Goal: Task Accomplishment & Management: Complete application form

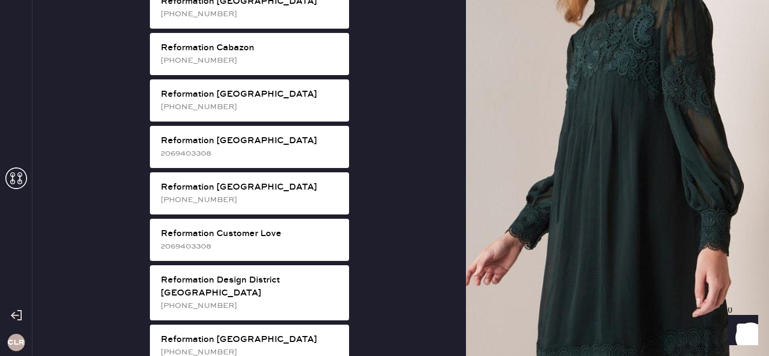
scroll to position [369, 0]
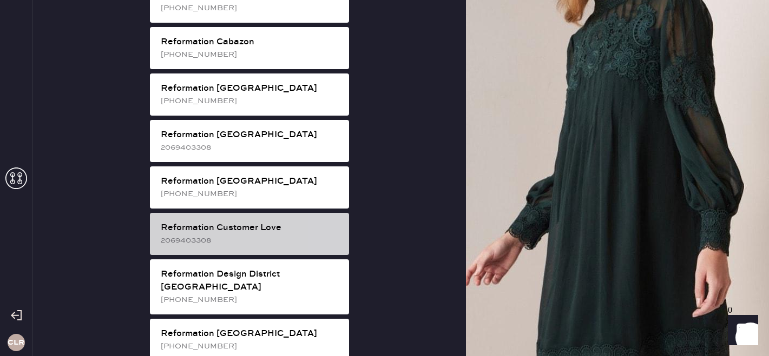
click at [266, 235] on div "2069403308" at bounding box center [251, 241] width 180 height 12
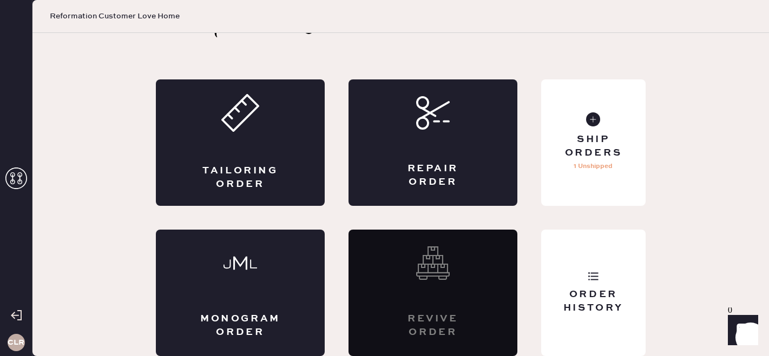
scroll to position [36, 0]
click at [454, 156] on div "Repair Order" at bounding box center [432, 143] width 169 height 127
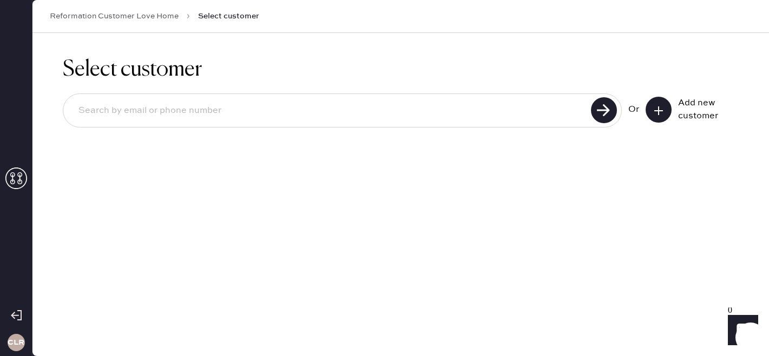
click at [292, 103] on input at bounding box center [329, 110] width 518 height 25
paste input "[EMAIL_ADDRESS][DOMAIN_NAME]"
type input "[EMAIL_ADDRESS][DOMAIN_NAME]"
click at [600, 109] on use at bounding box center [604, 110] width 26 height 26
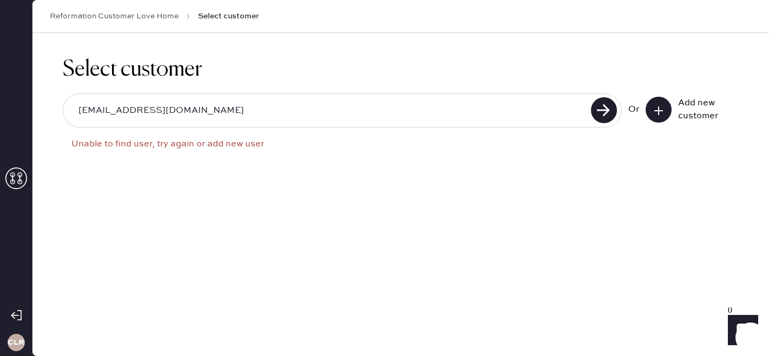
click at [664, 110] on button at bounding box center [658, 110] width 26 height 26
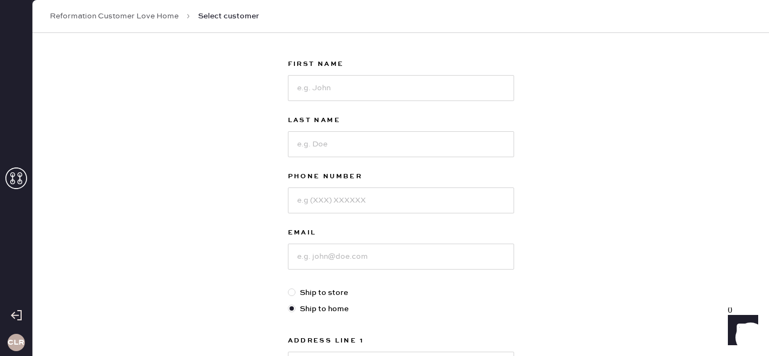
scroll to position [55, 0]
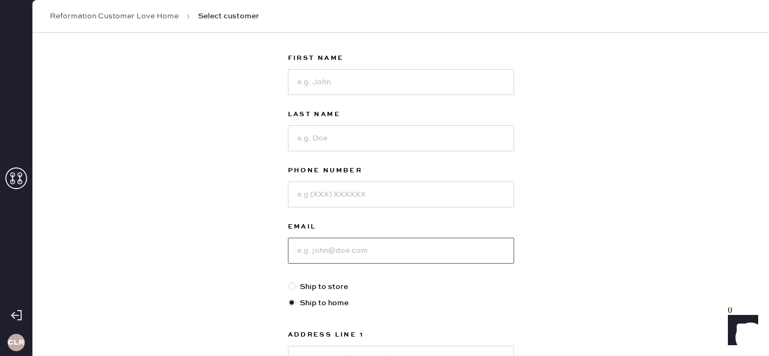
click at [324, 249] on input at bounding box center [401, 251] width 226 height 26
paste input "[EMAIL_ADDRESS][DOMAIN_NAME]"
type input "[EMAIL_ADDRESS][DOMAIN_NAME]"
click at [302, 79] on input at bounding box center [401, 82] width 226 height 26
paste input "[PERSON_NAME]"
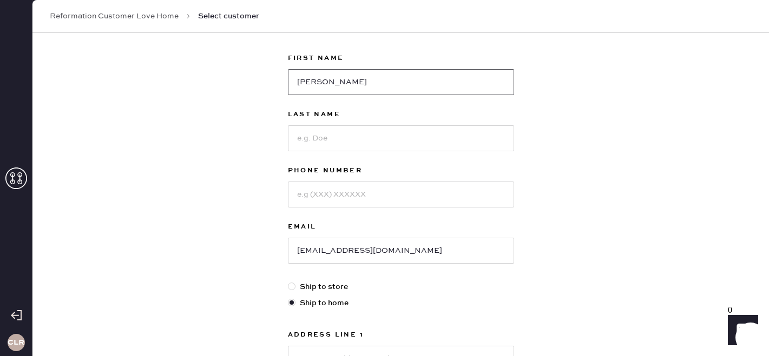
click at [342, 78] on input "[PERSON_NAME]" at bounding box center [401, 82] width 226 height 26
type input "[PERSON_NAME]"
click at [318, 131] on input at bounding box center [401, 138] width 226 height 26
paste input "[PERSON_NAME]"
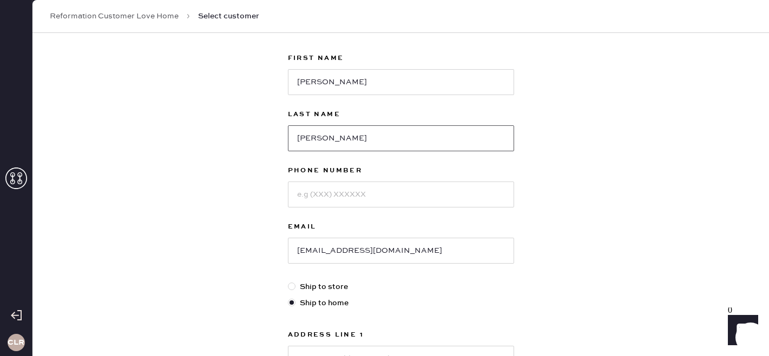
type input "[PERSON_NAME]"
click at [310, 195] on input at bounding box center [401, 195] width 226 height 26
paste input "[PHONE_NUMBER]"
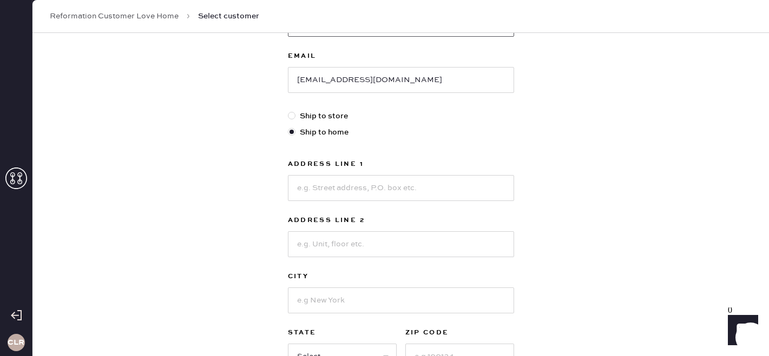
scroll to position [242, 0]
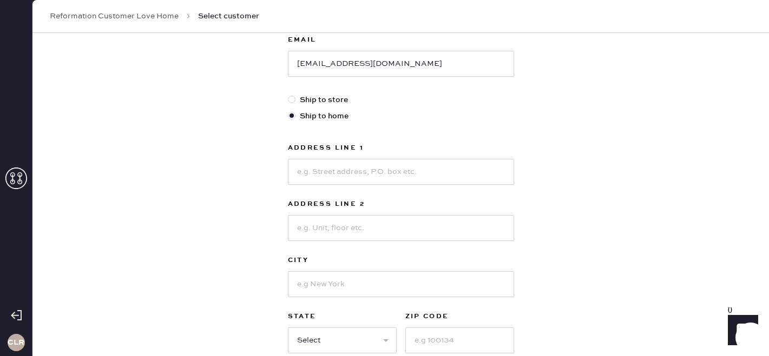
type input "[PHONE_NUMBER]"
click at [325, 169] on input at bounding box center [401, 172] width 226 height 26
paste input "1445 N 1670 W"
type input "1445 N 1670 W"
click at [308, 280] on input at bounding box center [401, 284] width 226 height 26
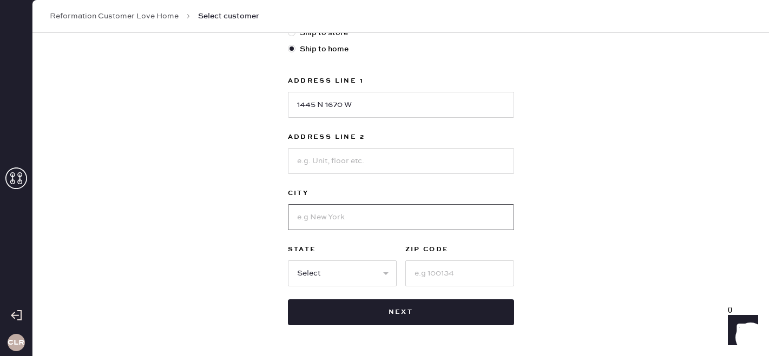
paste input "[GEOGRAPHIC_DATA]"
click at [369, 217] on input "[GEOGRAPHIC_DATA]" at bounding box center [401, 217] width 226 height 26
type input "[GEOGRAPHIC_DATA]"
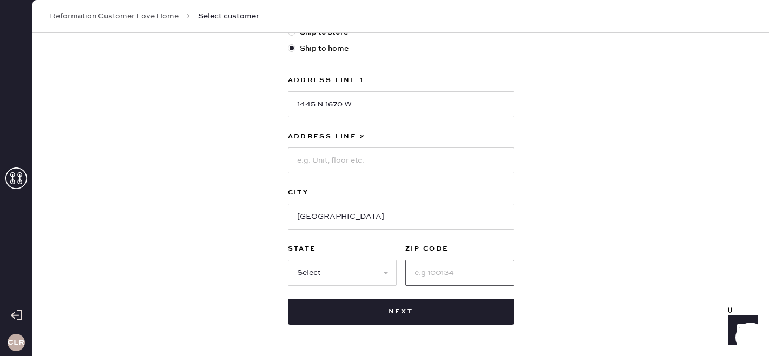
click at [419, 272] on input at bounding box center [459, 273] width 109 height 26
paste input "84025"
type input "84025"
click at [367, 216] on input "[GEOGRAPHIC_DATA]" at bounding box center [401, 217] width 226 height 26
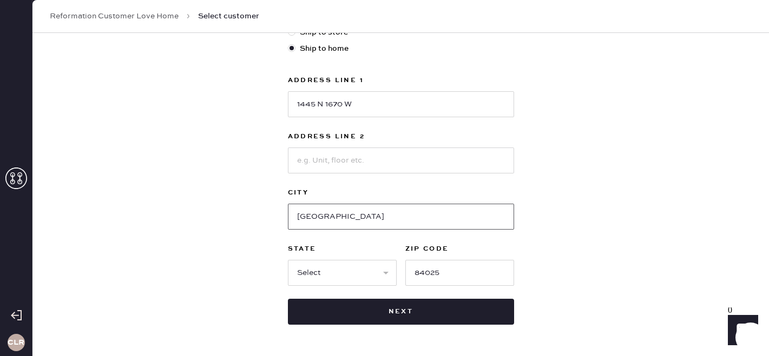
type input "[GEOGRAPHIC_DATA]"
click at [357, 268] on select "Select AK AL AR AZ CA CO CT [GEOGRAPHIC_DATA] DE FL [GEOGRAPHIC_DATA] HI [GEOGR…" at bounding box center [342, 273] width 109 height 26
select select "UT"
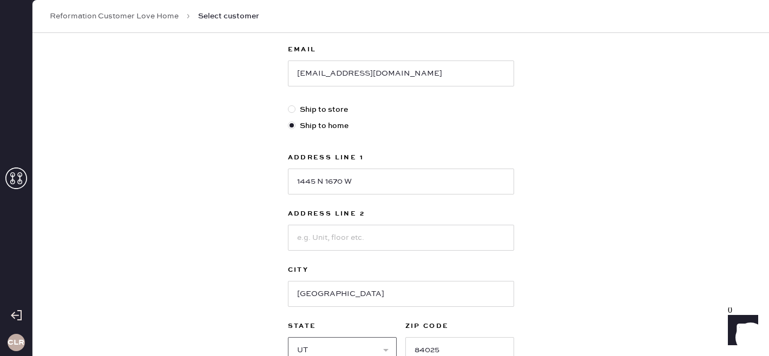
scroll to position [347, 0]
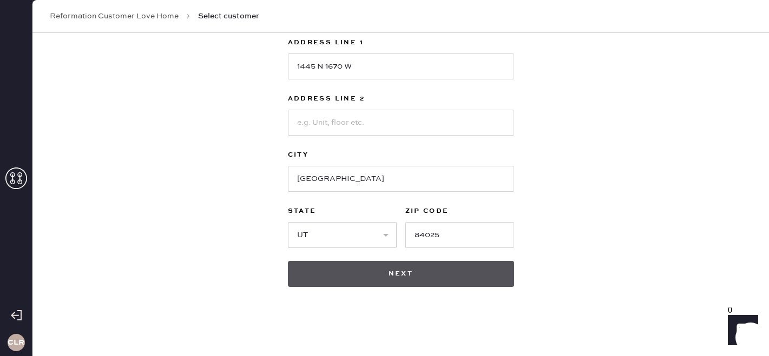
click at [403, 271] on button "Next" at bounding box center [401, 274] width 226 height 26
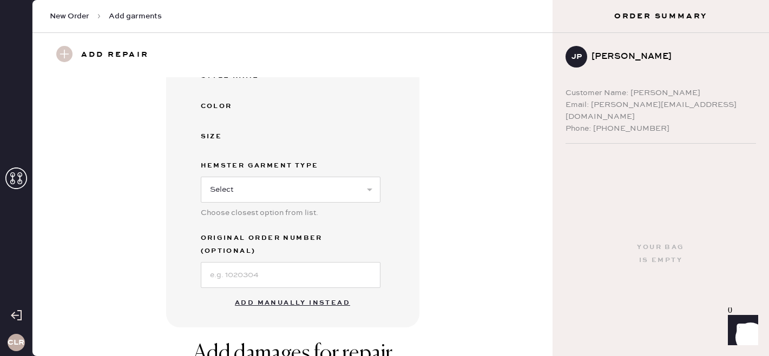
click at [316, 293] on button "Add manually instead" at bounding box center [292, 304] width 128 height 22
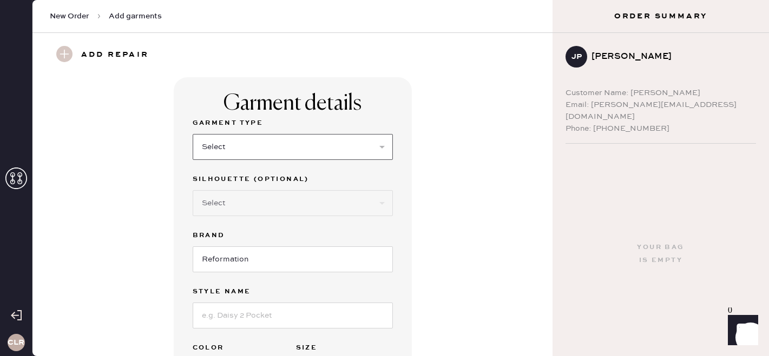
click at [260, 146] on select "Select Basic Skirt Jeans Leggings Pants Shorts Basic Sleeved Dress Basic Sleeve…" at bounding box center [293, 147] width 200 height 26
select select "8"
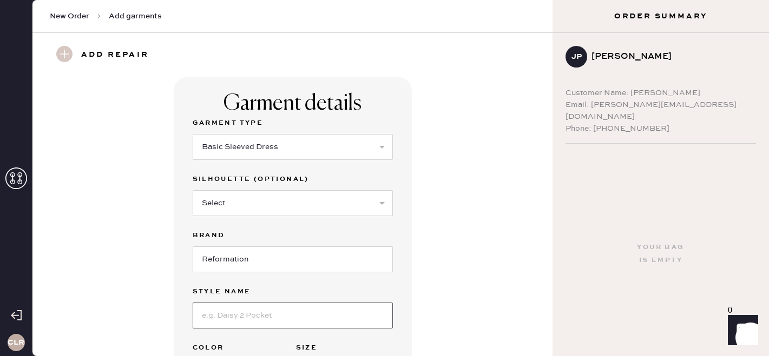
click at [240, 322] on input at bounding box center [293, 316] width 200 height 26
paste input "[PERSON_NAME]"
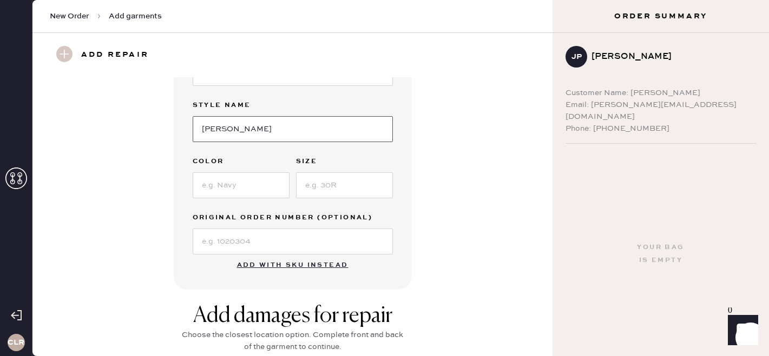
scroll to position [196, 0]
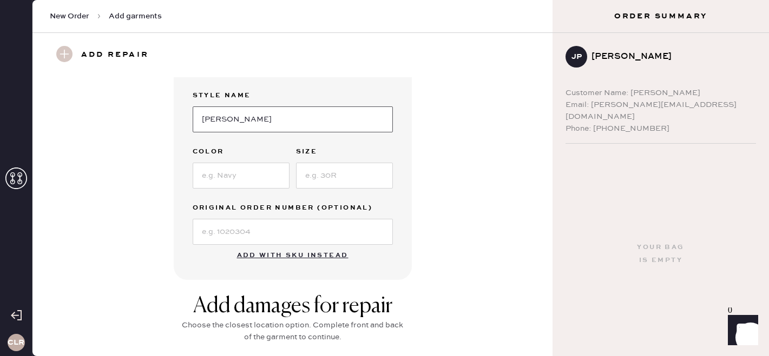
type input "[PERSON_NAME]"
click at [217, 177] on input at bounding box center [241, 176] width 97 height 26
paste input "Fig Jam"
type input "Fig Jam"
click at [299, 176] on input at bounding box center [344, 176] width 97 height 26
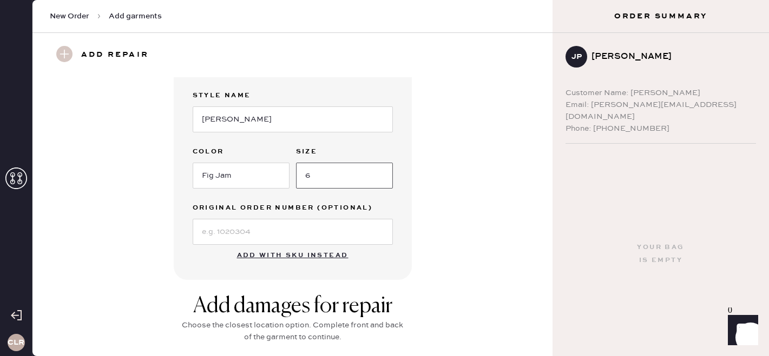
type input "6"
click at [264, 229] on input at bounding box center [293, 232] width 200 height 26
paste input "S27767665"
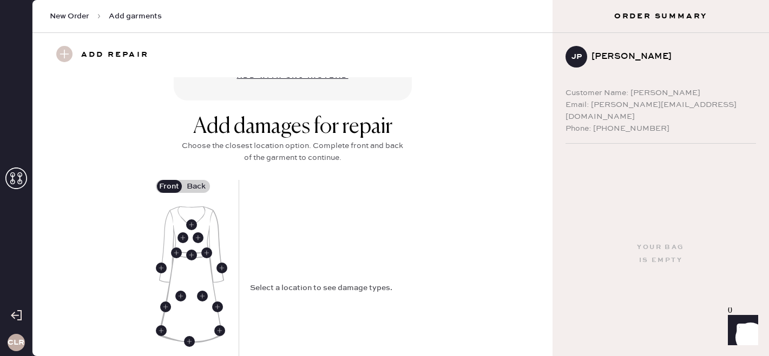
scroll to position [439, 0]
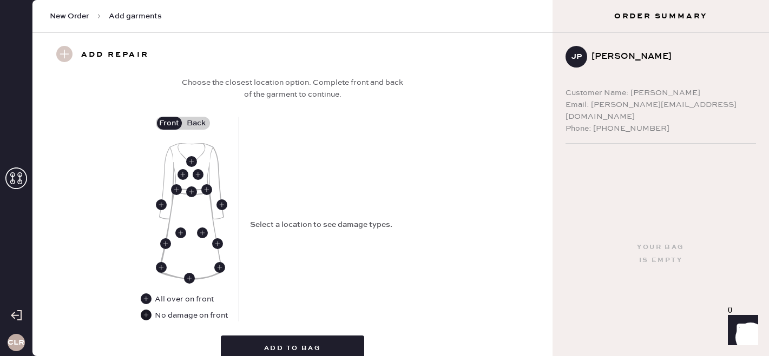
type input "S27767665"
click at [145, 316] on use at bounding box center [146, 315] width 11 height 11
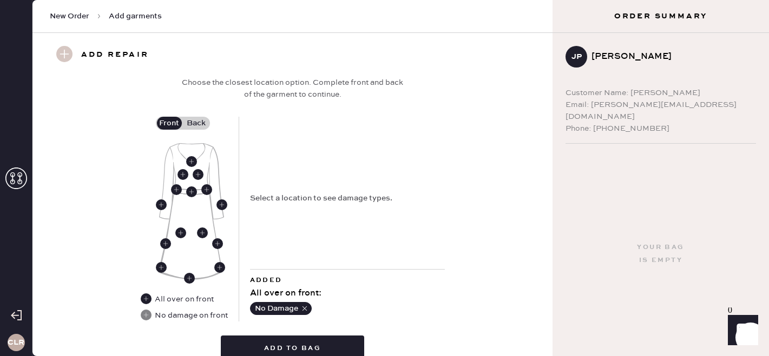
click at [203, 122] on label "Back" at bounding box center [196, 123] width 27 height 13
click at [196, 123] on input "Back" at bounding box center [196, 123] width 0 height 0
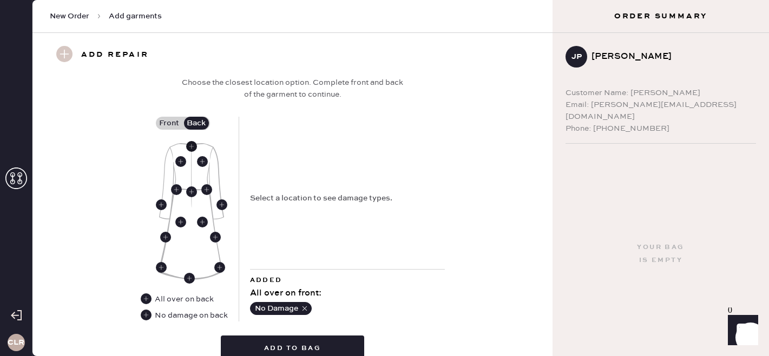
click at [190, 147] on use at bounding box center [191, 146] width 11 height 11
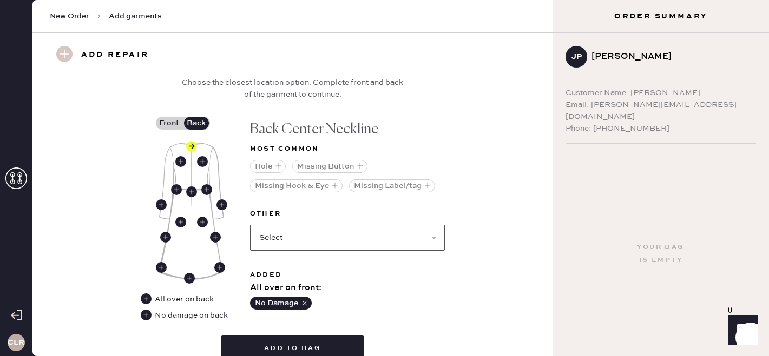
click at [287, 235] on select "Select Broken / Ripped Hem Broken Beads Broken Belt Loop Broken Button Broken C…" at bounding box center [347, 238] width 195 height 26
select select "1634"
select select
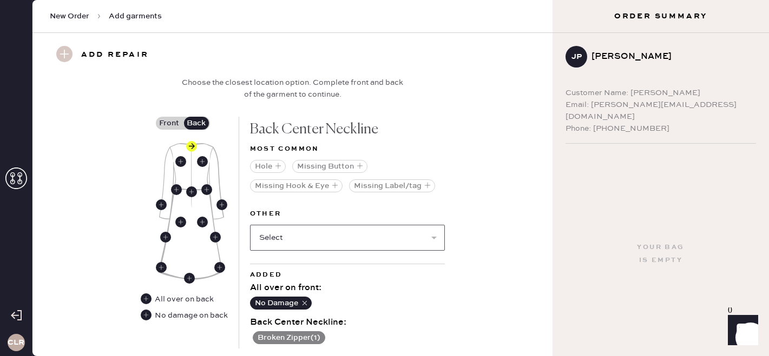
scroll to position [519, 0]
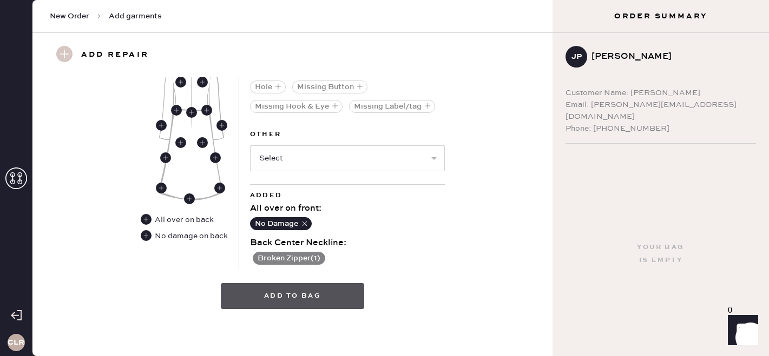
click at [309, 302] on button "Add to bag" at bounding box center [292, 296] width 143 height 26
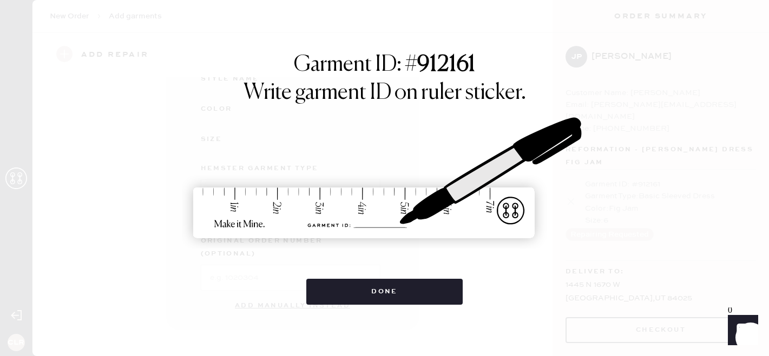
scroll to position [176, 0]
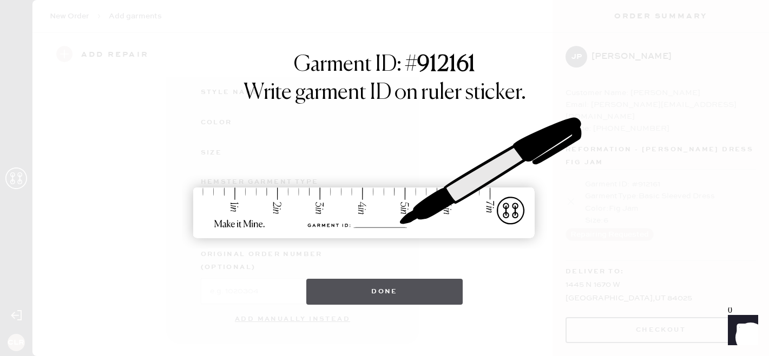
click at [393, 296] on button "Done" at bounding box center [384, 292] width 156 height 26
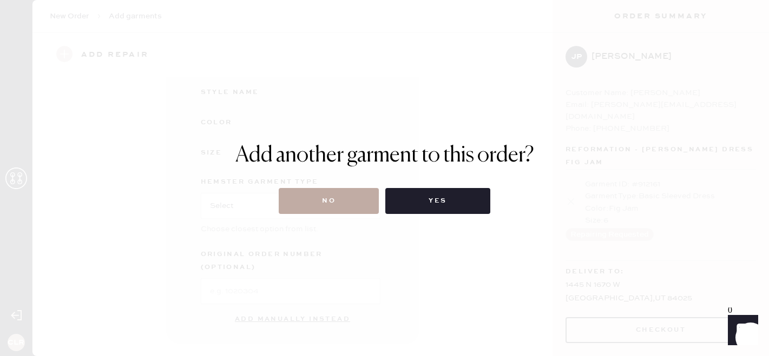
click at [345, 199] on button "No" at bounding box center [329, 201] width 100 height 26
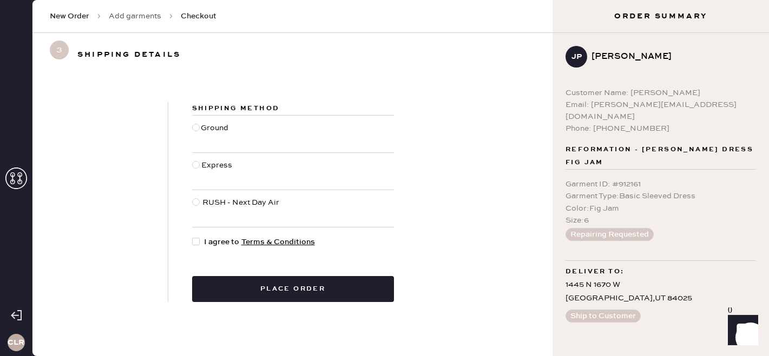
click at [197, 127] on div at bounding box center [196, 128] width 8 height 8
click at [193, 123] on input "Ground" at bounding box center [192, 122] width 1 height 1
radio input "true"
click at [194, 242] on div at bounding box center [196, 242] width 8 height 8
click at [193, 237] on input "I agree to Terms & Conditions" at bounding box center [192, 236] width 1 height 1
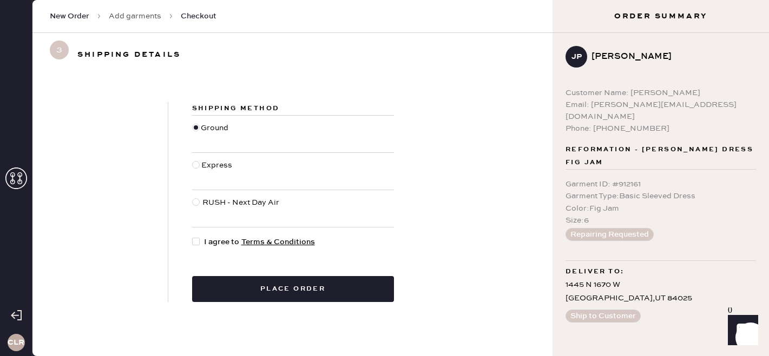
checkbox input "true"
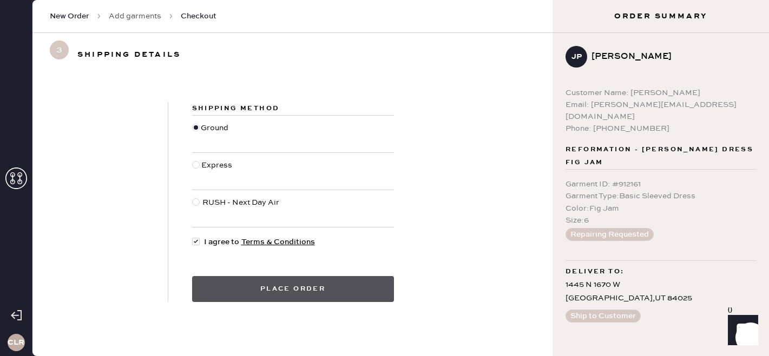
click at [287, 290] on button "Place order" at bounding box center [293, 289] width 202 height 26
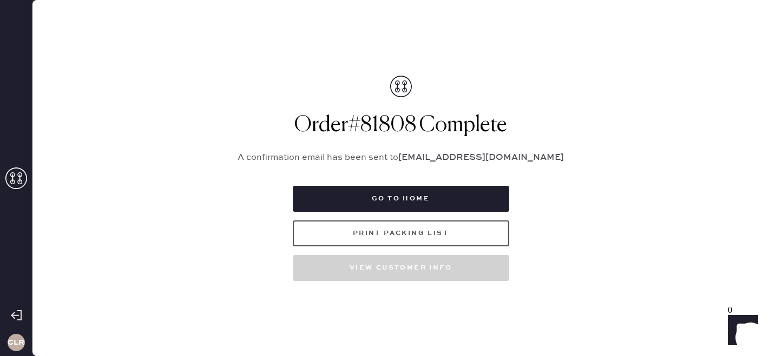
click at [378, 234] on button "Print Packing List" at bounding box center [401, 234] width 216 height 26
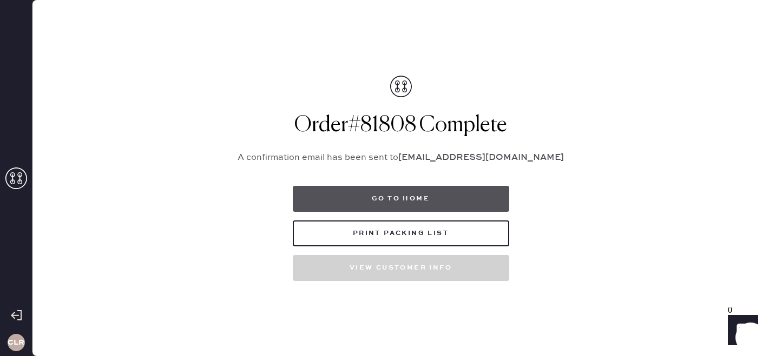
click at [399, 194] on button "Go to home" at bounding box center [401, 199] width 216 height 26
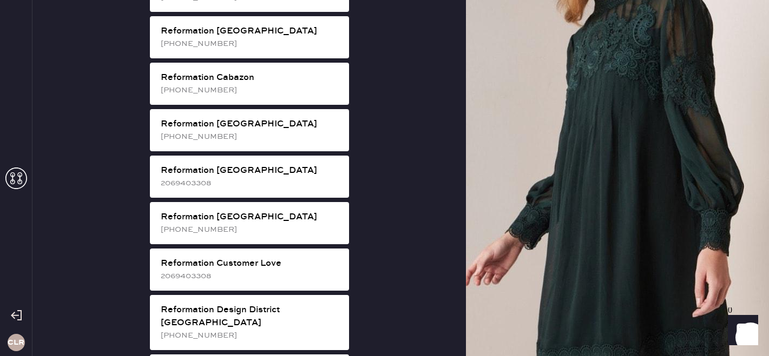
scroll to position [335, 0]
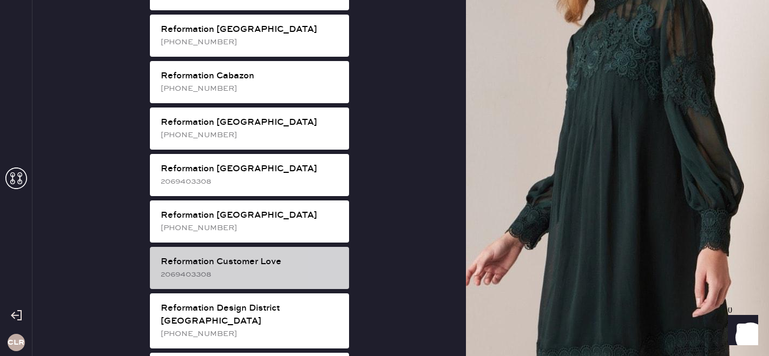
click at [271, 247] on div "Reformation Customer Love 2069403308" at bounding box center [249, 268] width 199 height 42
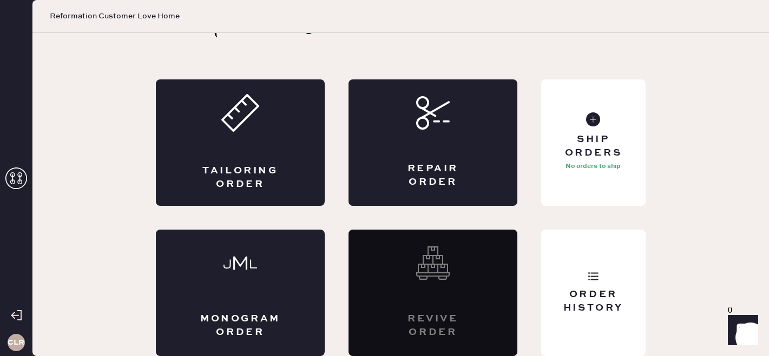
scroll to position [36, 0]
click at [588, 137] on div "Ship Orders" at bounding box center [592, 146] width 87 height 27
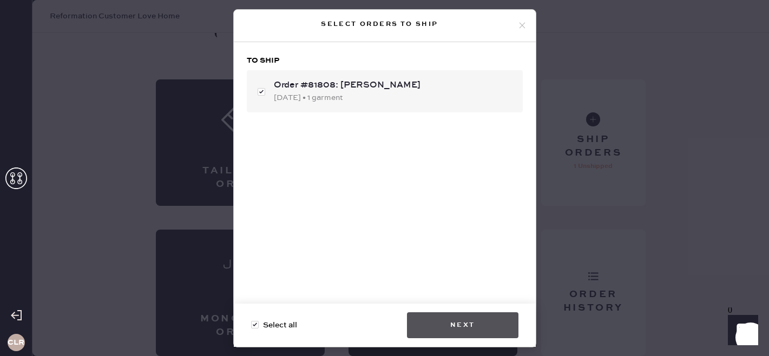
click at [457, 321] on button "Next" at bounding box center [462, 326] width 111 height 26
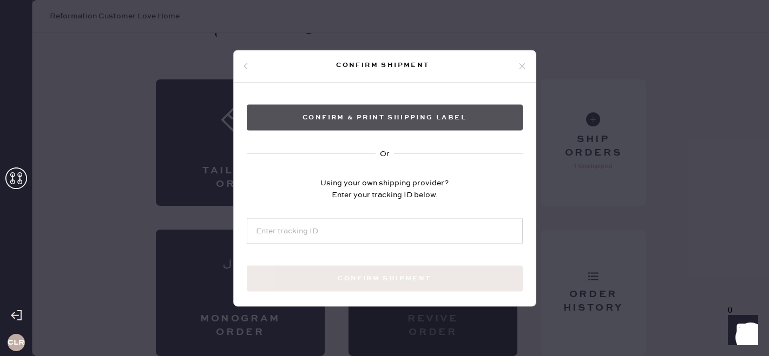
click at [426, 120] on button "Confirm & Print shipping label" at bounding box center [385, 117] width 276 height 26
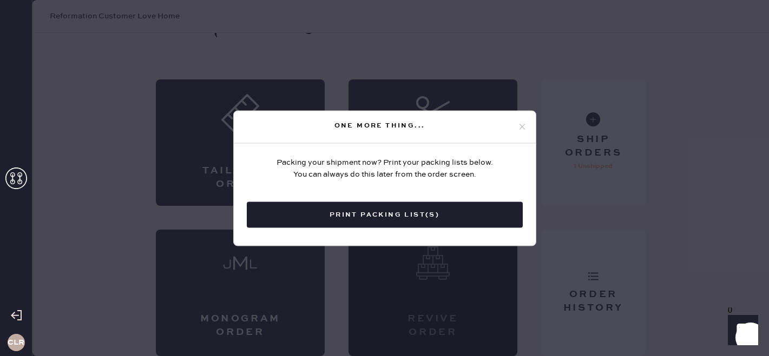
click at [518, 128] on icon at bounding box center [522, 127] width 10 height 10
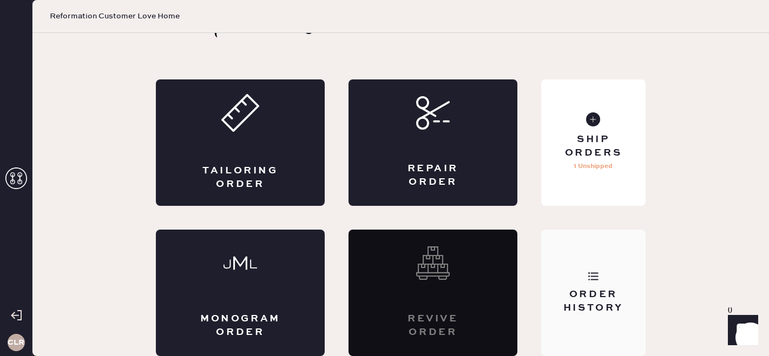
click at [619, 291] on div "Order History" at bounding box center [592, 301] width 87 height 27
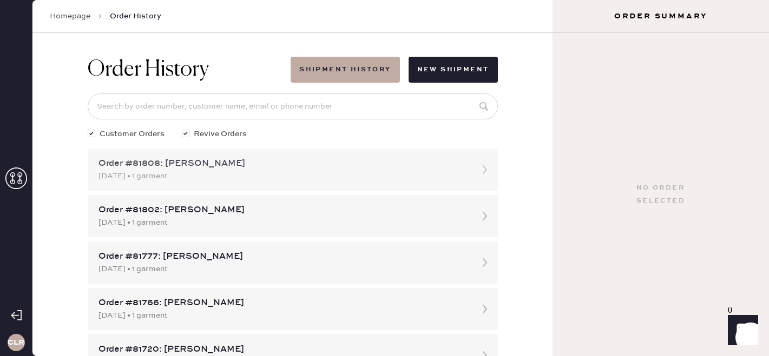
click at [300, 168] on div "Order #81808: [PERSON_NAME]" at bounding box center [282, 163] width 369 height 13
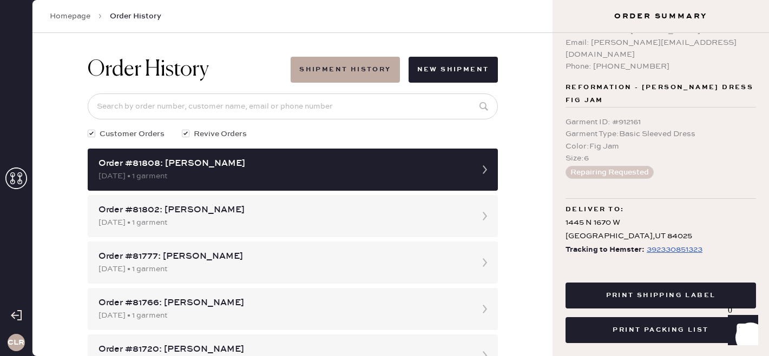
scroll to position [35, 0]
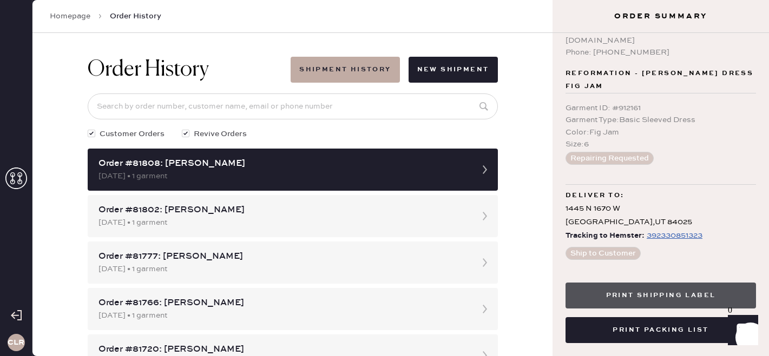
click at [663, 296] on button "Print Shipping Label" at bounding box center [660, 296] width 190 height 26
